Goal: Task Accomplishment & Management: Manage account settings

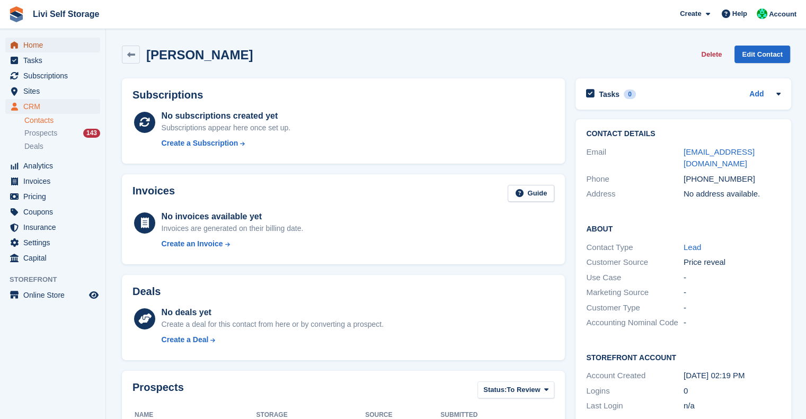
click at [37, 47] on span "Home" at bounding box center [55, 45] width 64 height 15
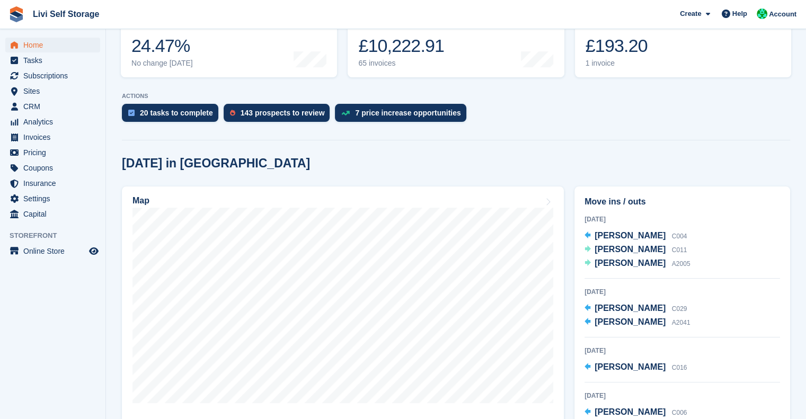
scroll to position [173, 0]
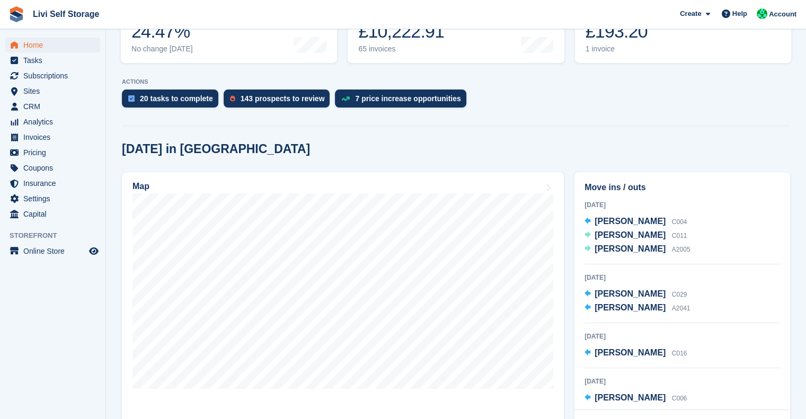
click at [613, 171] on div "Move ins / outs [DATE] [PERSON_NAME] C004 [PERSON_NAME] C011 [PERSON_NAME] A200…" at bounding box center [682, 310] width 226 height 286
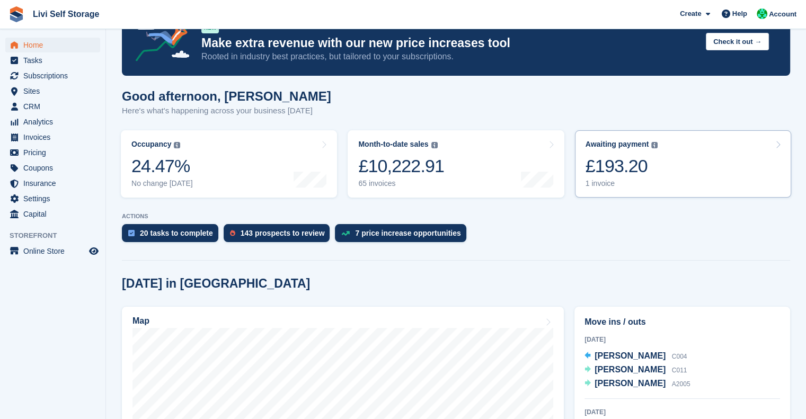
click at [604, 152] on div "Awaiting payment The total outstanding balance on all open invoices. £193.20 1 …" at bounding box center [622, 164] width 73 height 48
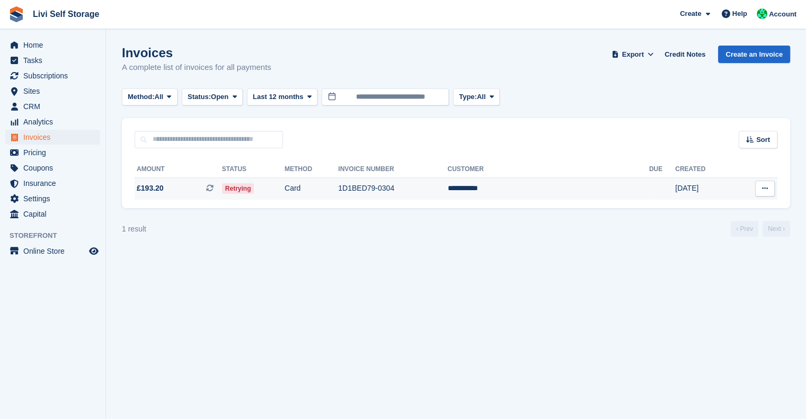
click at [338, 188] on td "Card" at bounding box center [312, 189] width 54 height 22
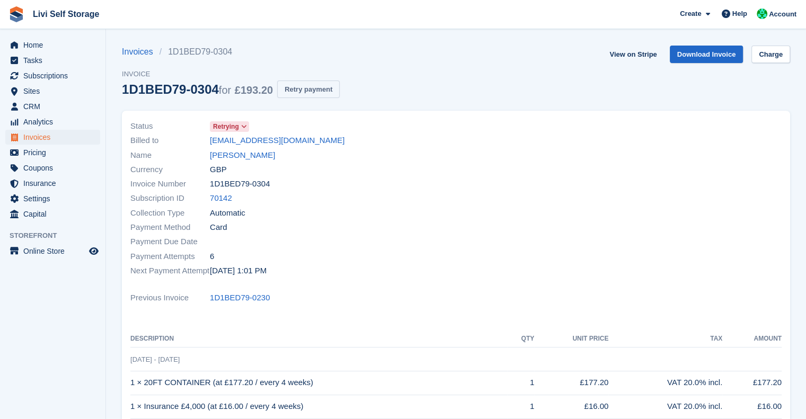
click at [309, 82] on button "Retry payment" at bounding box center [308, 89] width 63 height 17
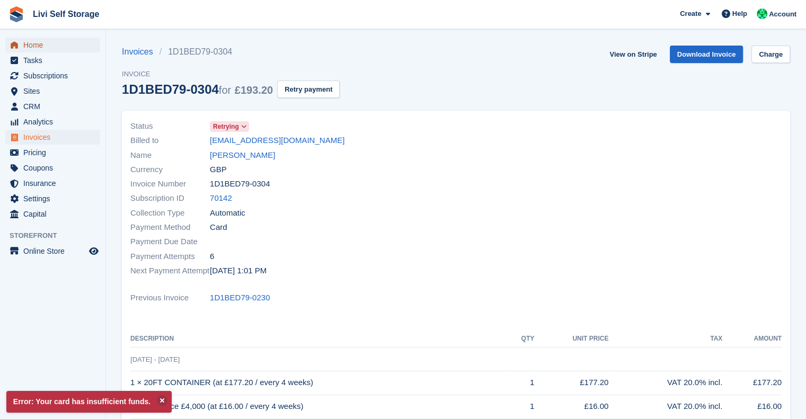
click at [32, 50] on span "Home" at bounding box center [55, 45] width 64 height 15
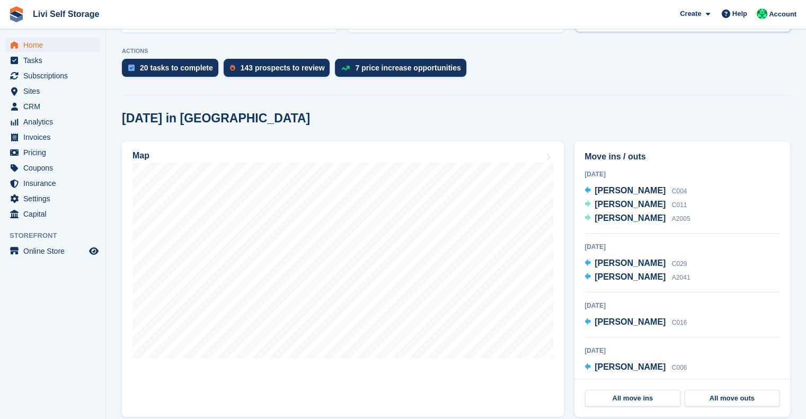
scroll to position [205, 0]
